Goal: Communication & Community: Answer question/provide support

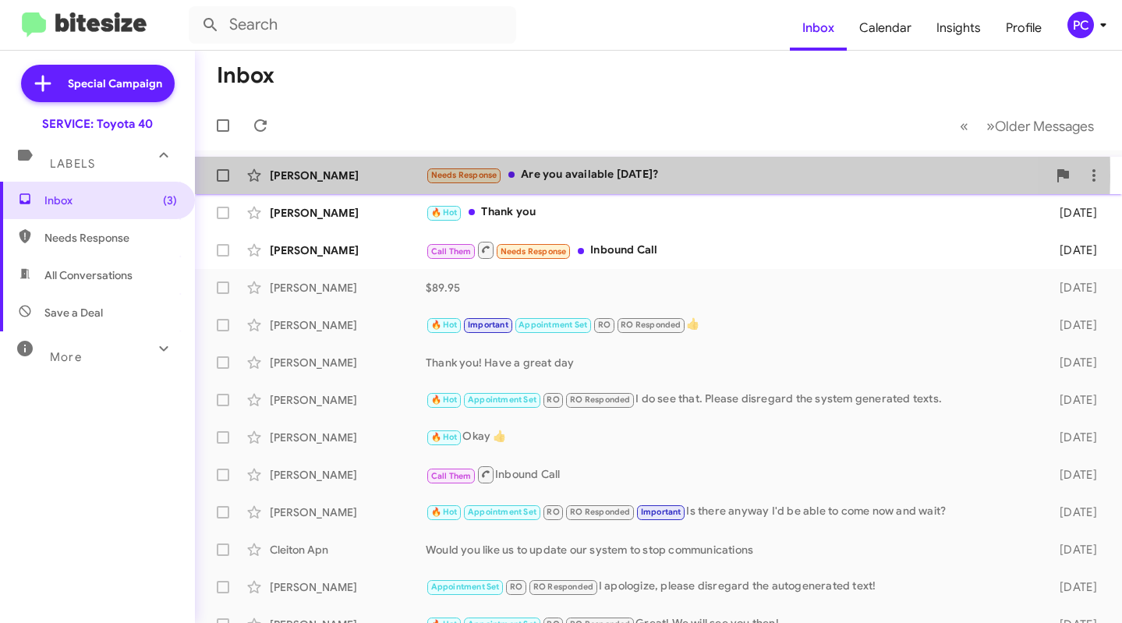
click at [381, 176] on div "[PERSON_NAME]" at bounding box center [348, 176] width 156 height 16
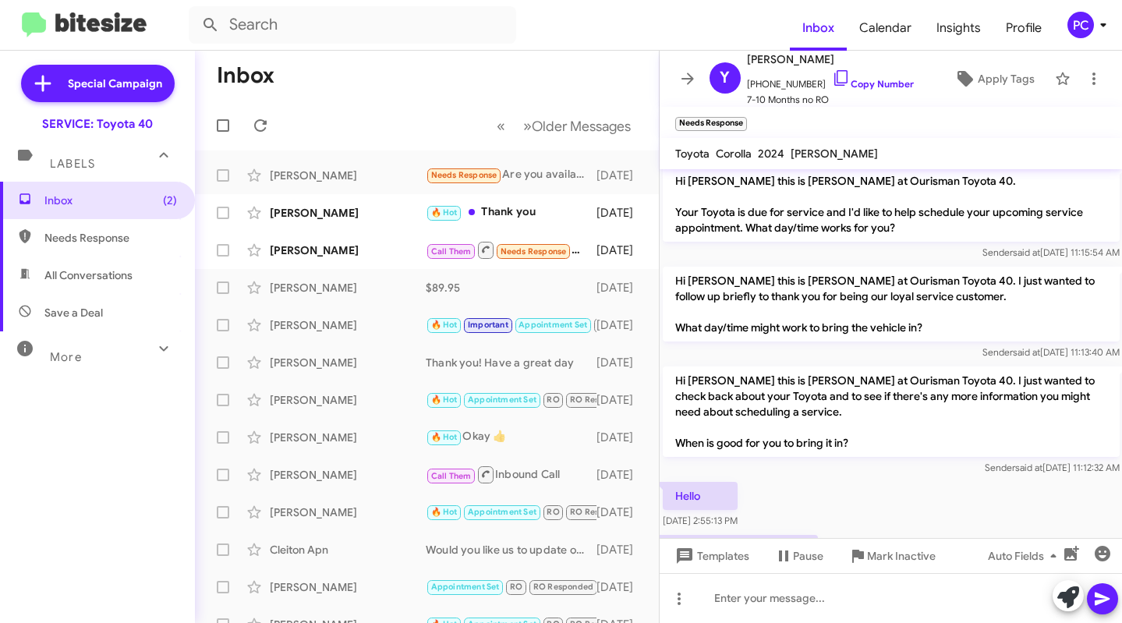
scroll to position [367, 0]
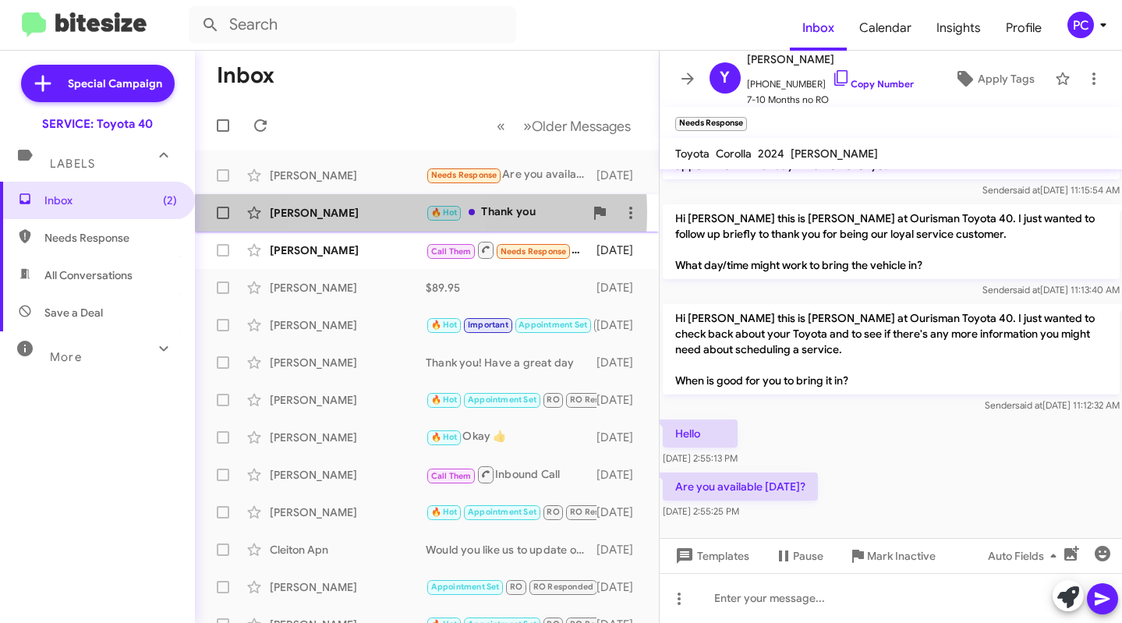
click at [368, 213] on div "[PERSON_NAME]" at bounding box center [348, 213] width 156 height 16
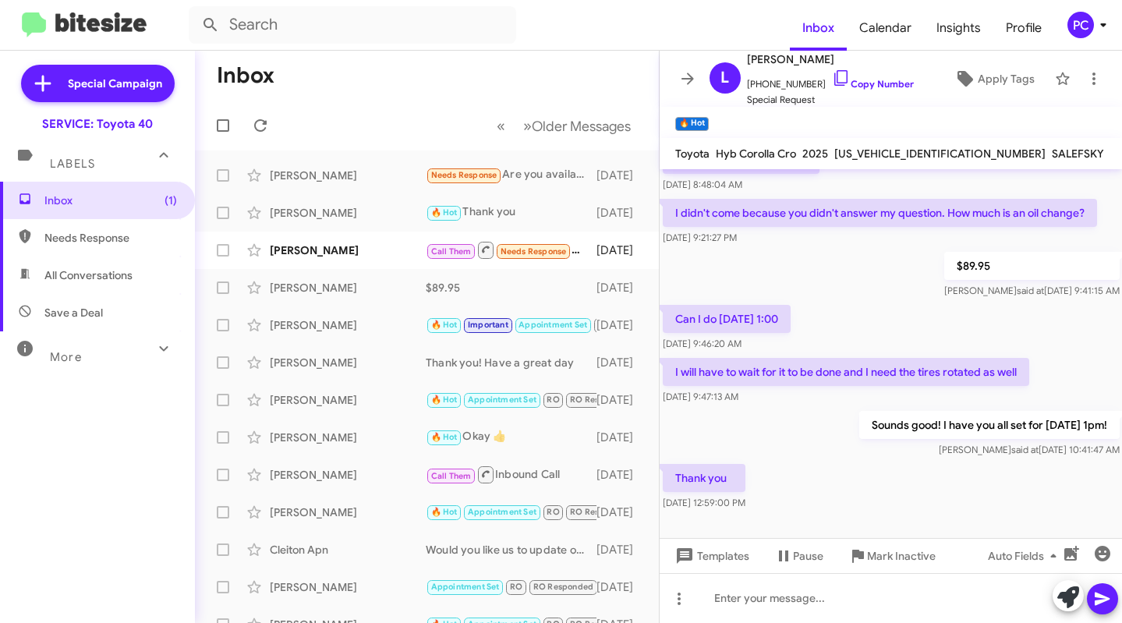
scroll to position [496, 0]
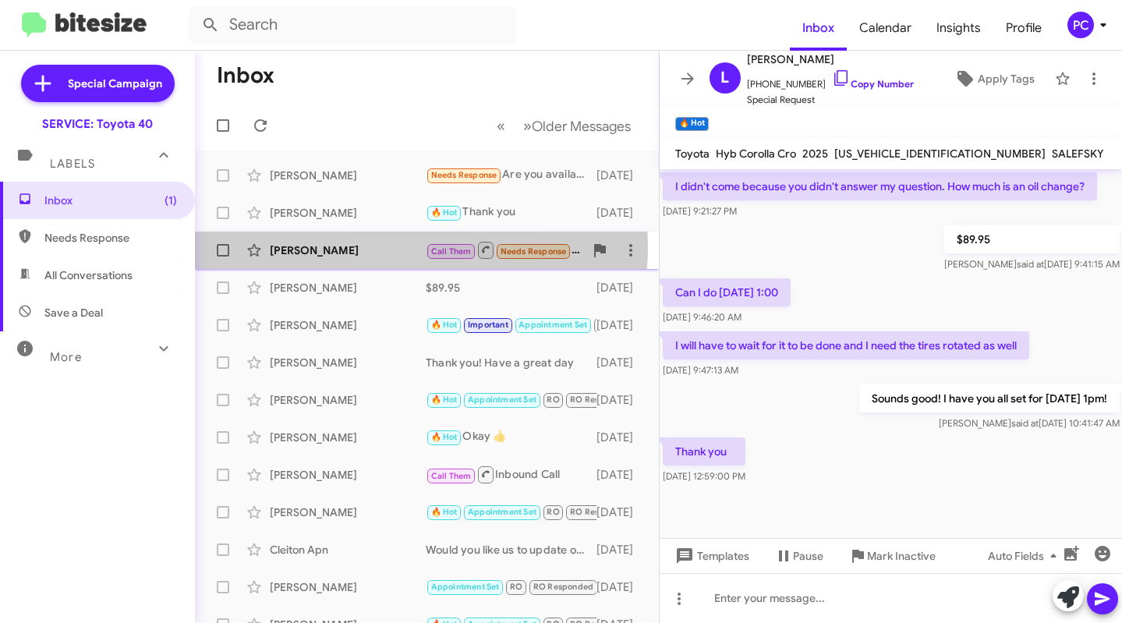
click at [398, 247] on div "[PERSON_NAME]" at bounding box center [348, 251] width 156 height 16
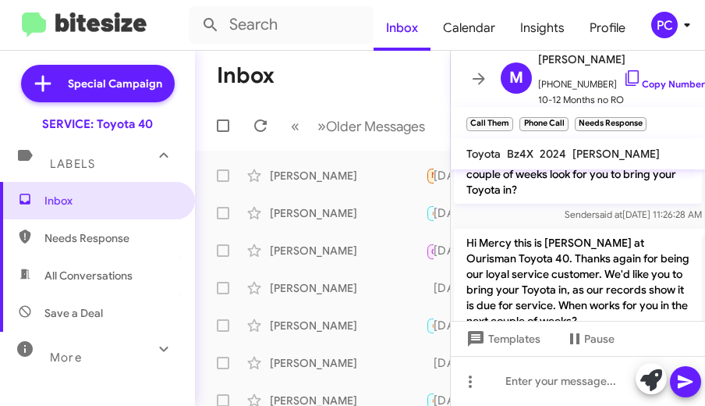
scroll to position [1993, 0]
click at [278, 183] on div "[PERSON_NAME]" at bounding box center [348, 176] width 156 height 16
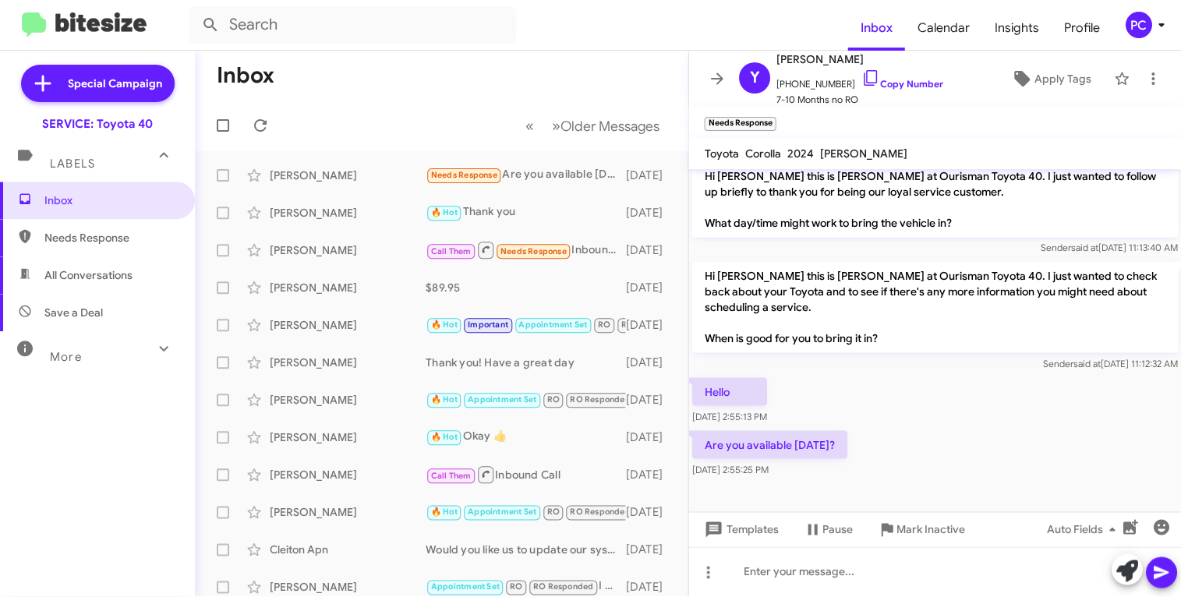
scroll to position [393, 0]
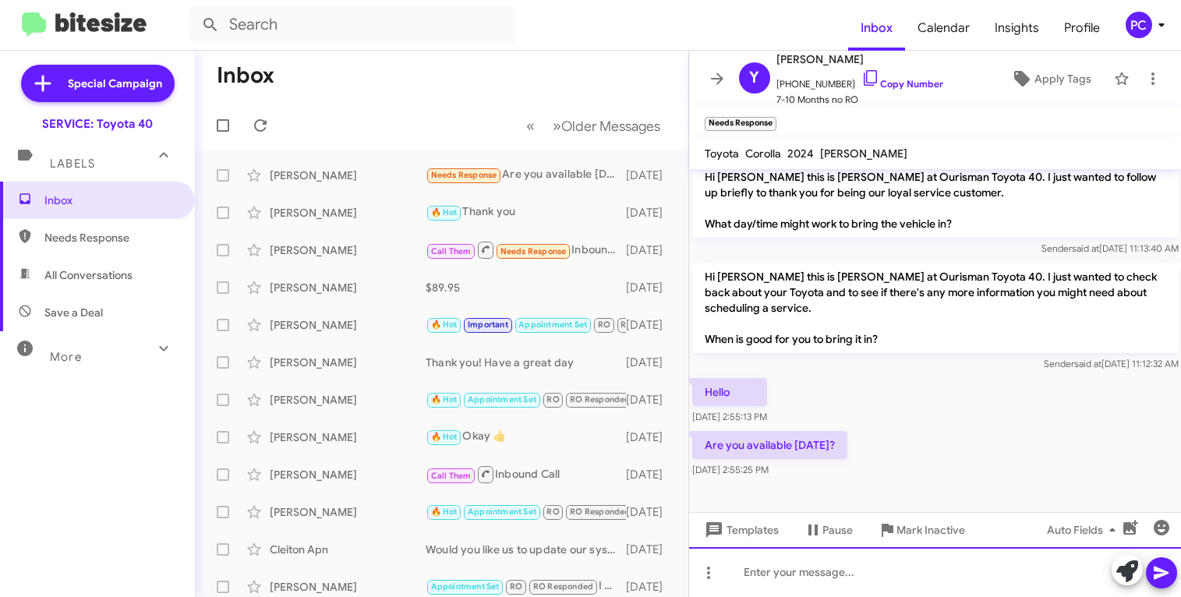
click at [710, 379] on div at bounding box center [935, 572] width 493 height 50
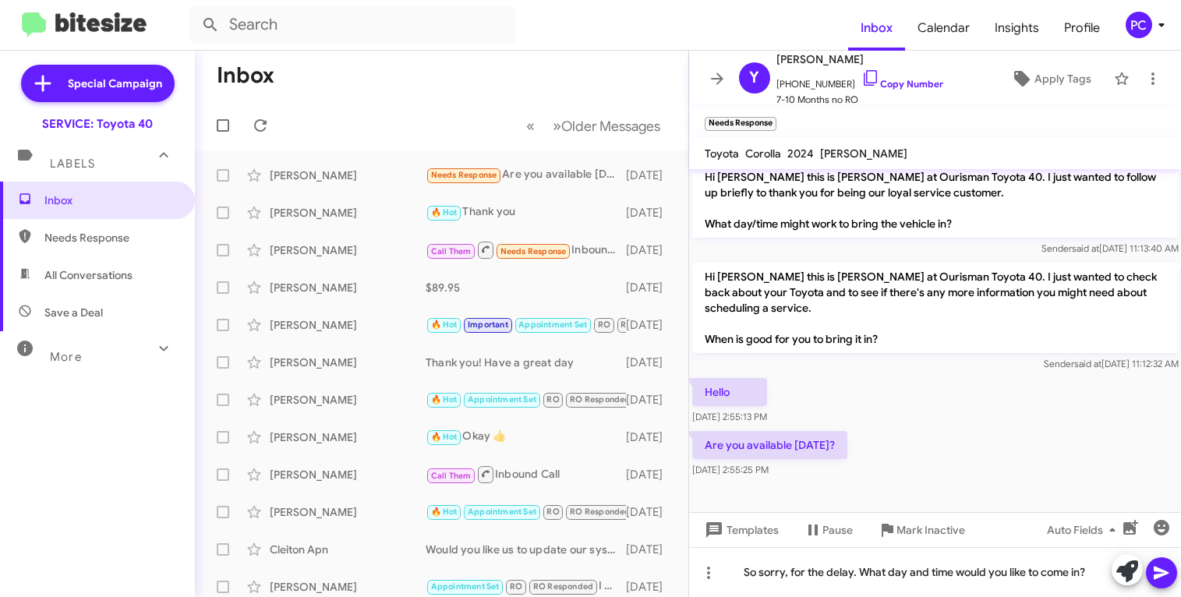
click at [710, 379] on icon at bounding box center [1162, 573] width 19 height 19
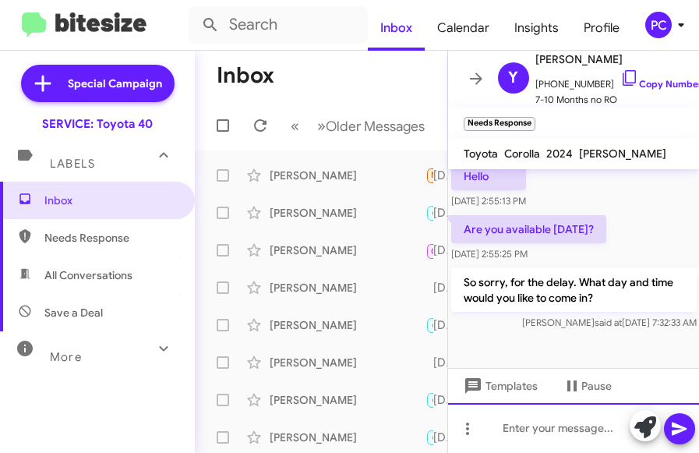
scroll to position [859, 0]
click at [578, 355] on div at bounding box center [574, 350] width 252 height 35
